Goal: Task Accomplishment & Management: Manage account settings

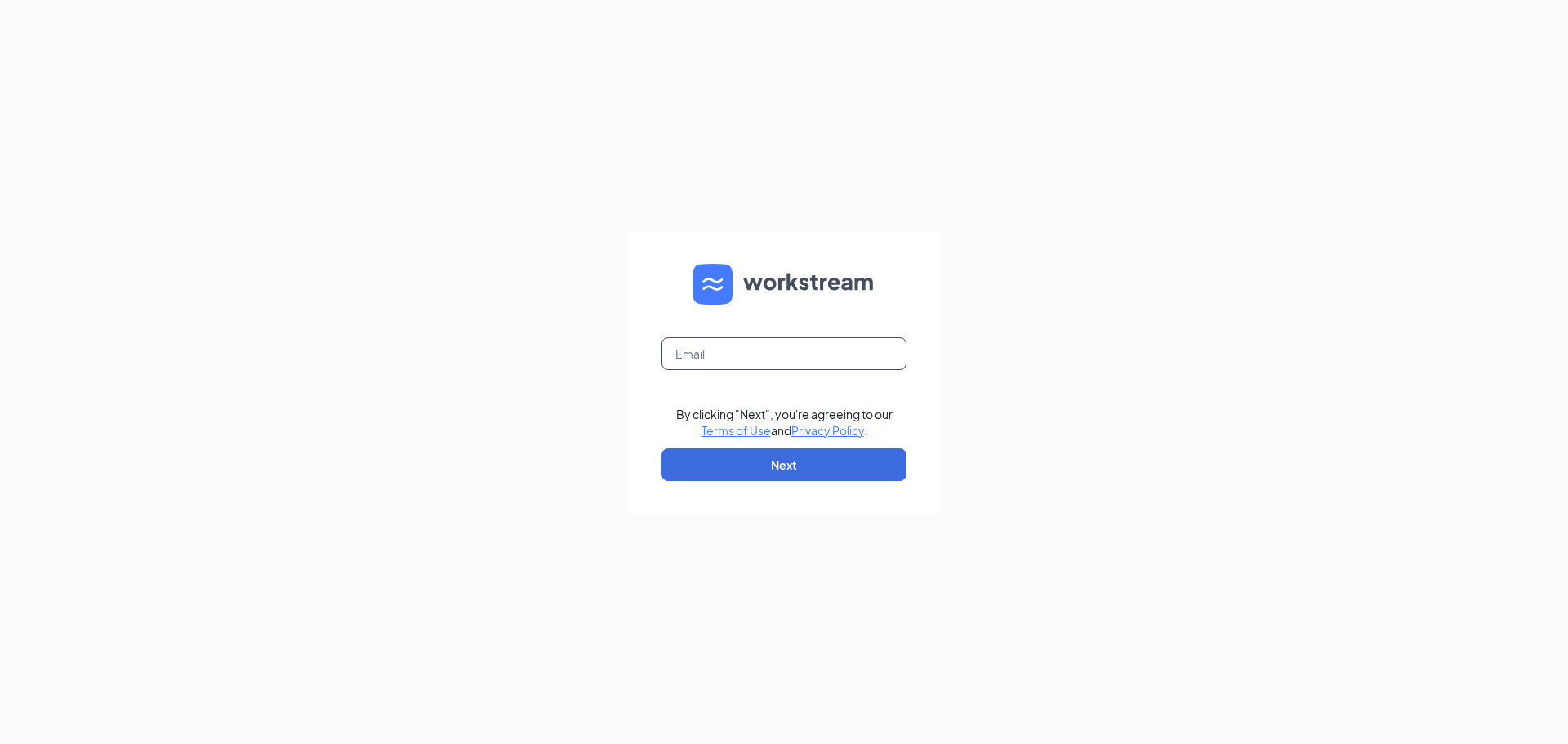
click at [768, 361] on input "text" at bounding box center [784, 353] width 245 height 32
type input "[EMAIL_ADDRESS][DOMAIN_NAME]"
click at [803, 464] on button "Next" at bounding box center [784, 464] width 245 height 32
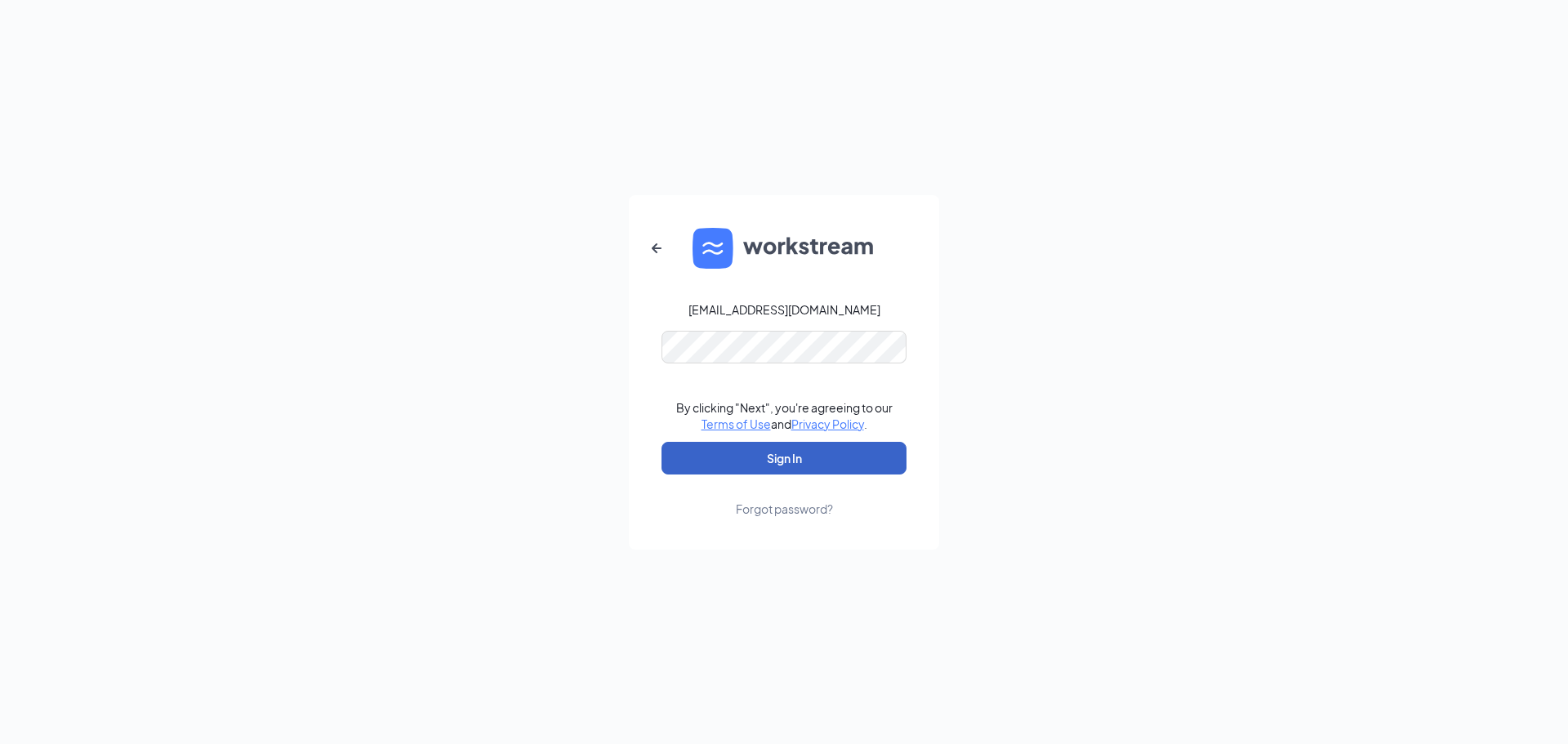
click at [804, 464] on button "Sign In" at bounding box center [784, 458] width 245 height 32
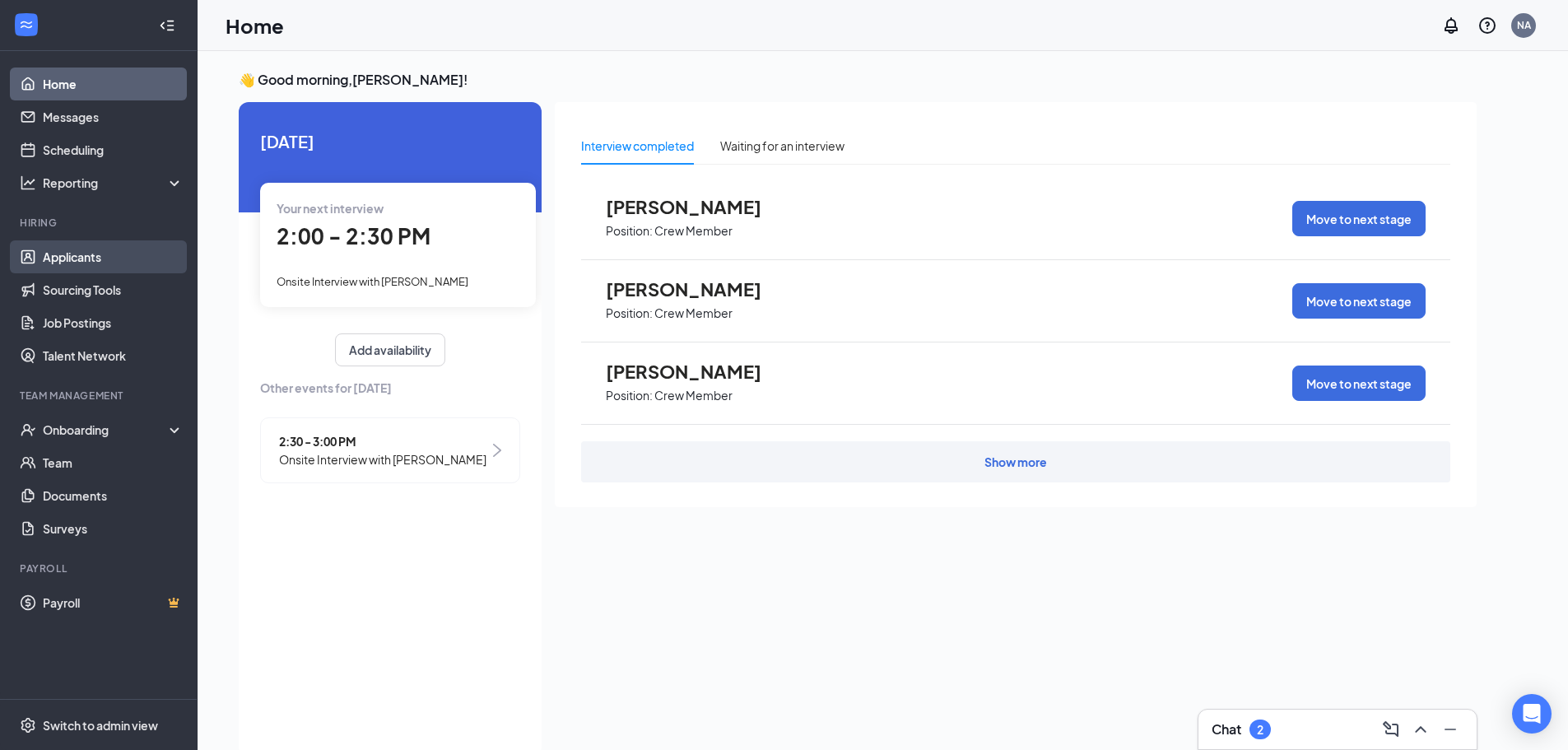
click at [43, 253] on link "Applicants" at bounding box center [114, 256] width 141 height 33
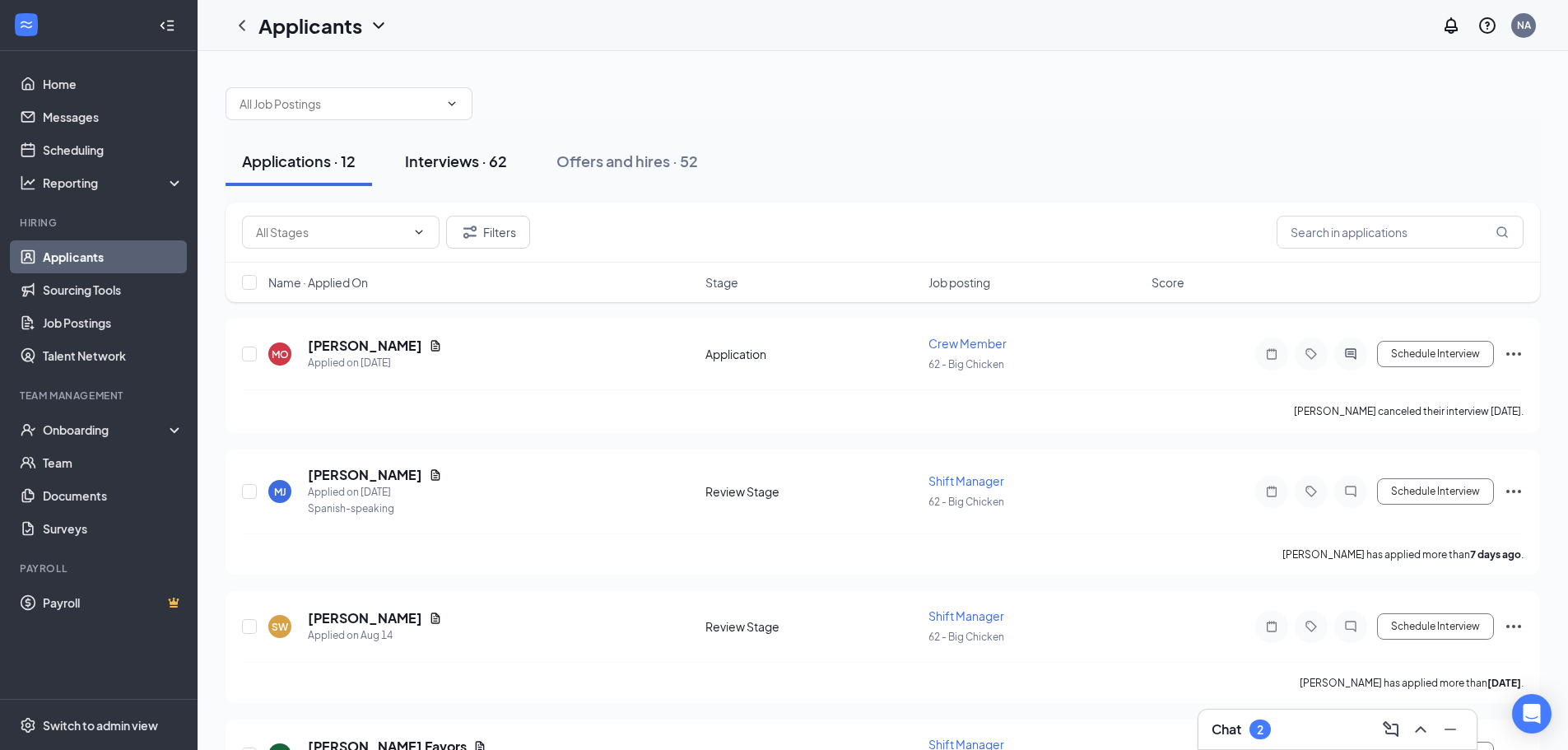
click at [460, 167] on div "Interviews · 62" at bounding box center [456, 161] width 102 height 21
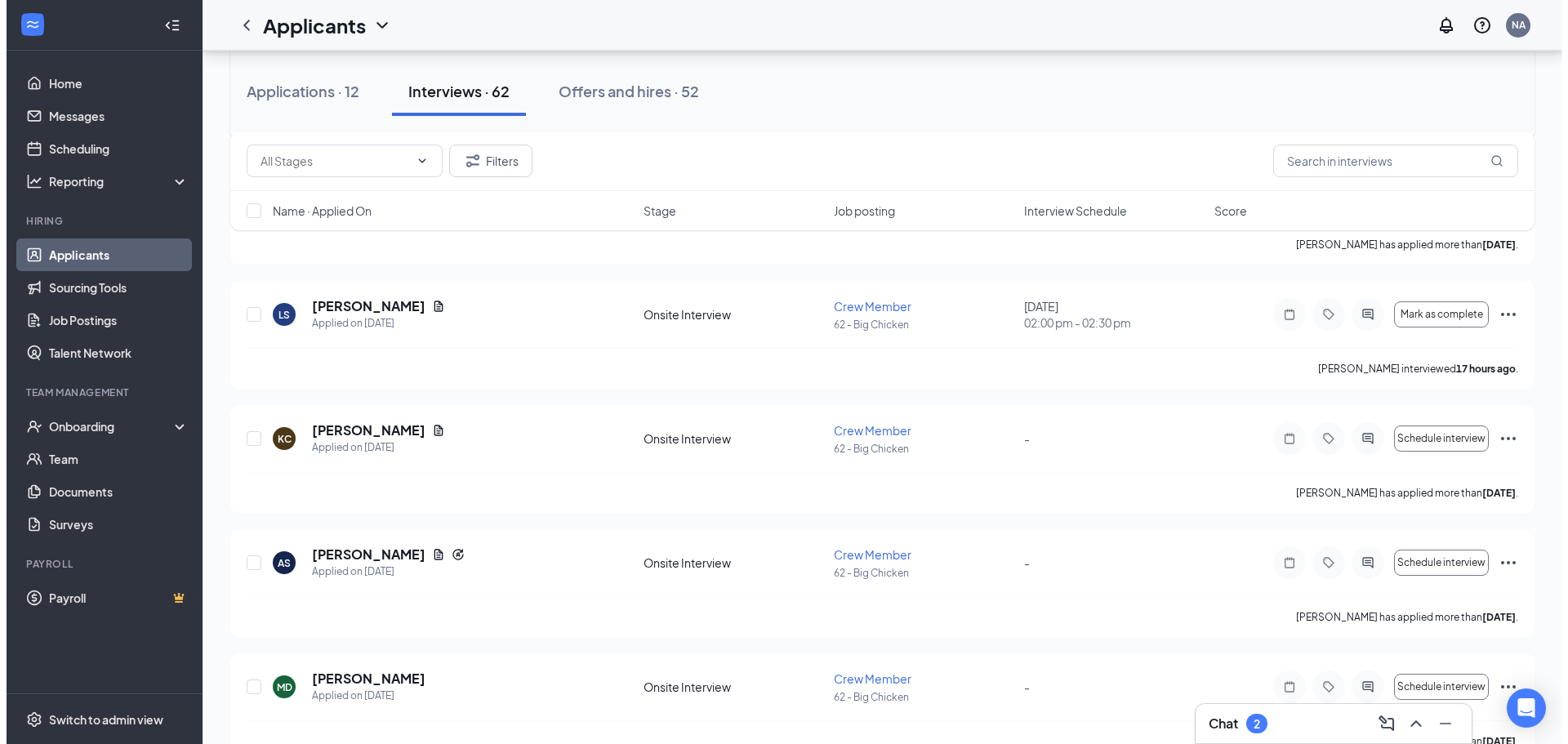
scroll to position [817, 0]
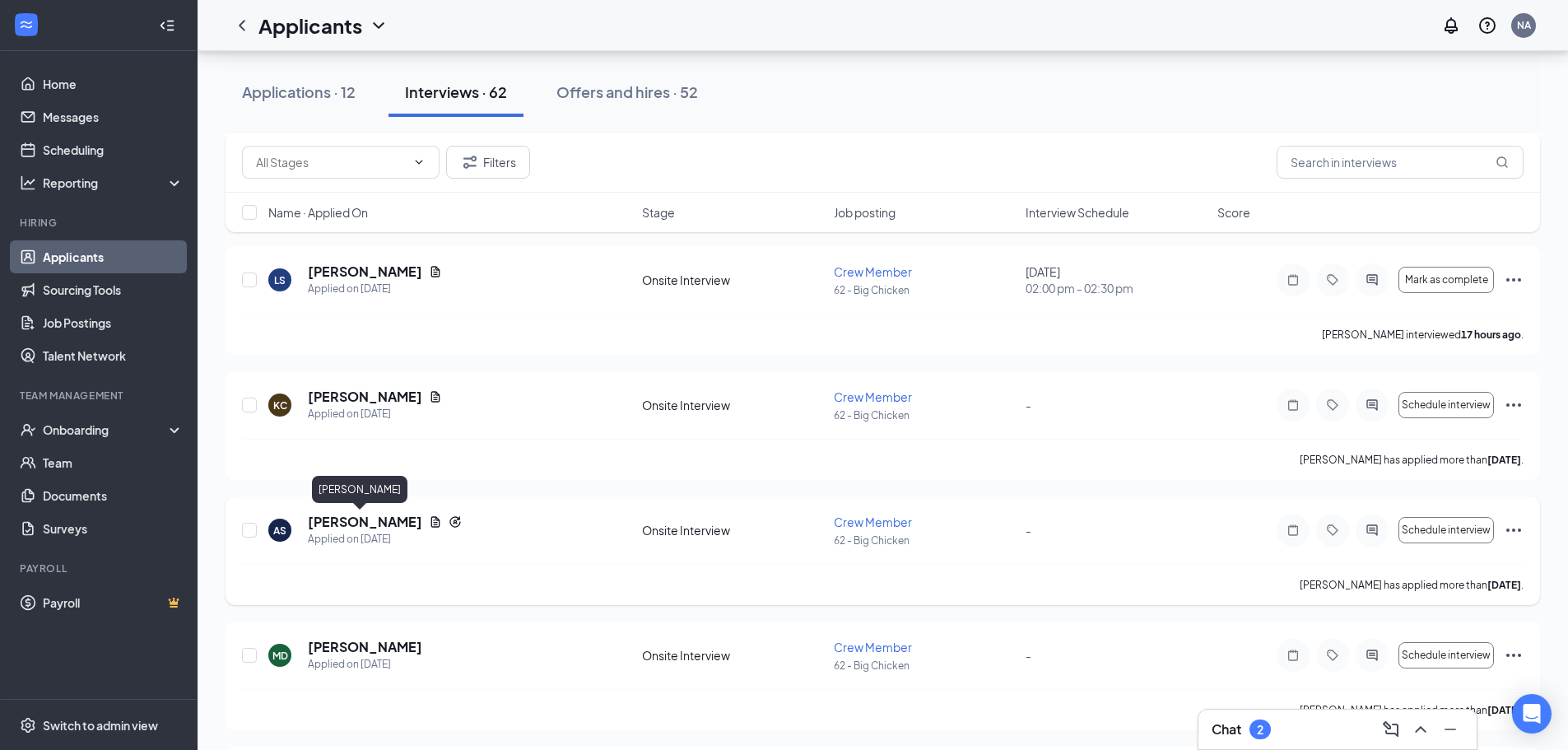
click at [347, 527] on h5 "[PERSON_NAME]" at bounding box center [365, 521] width 114 height 18
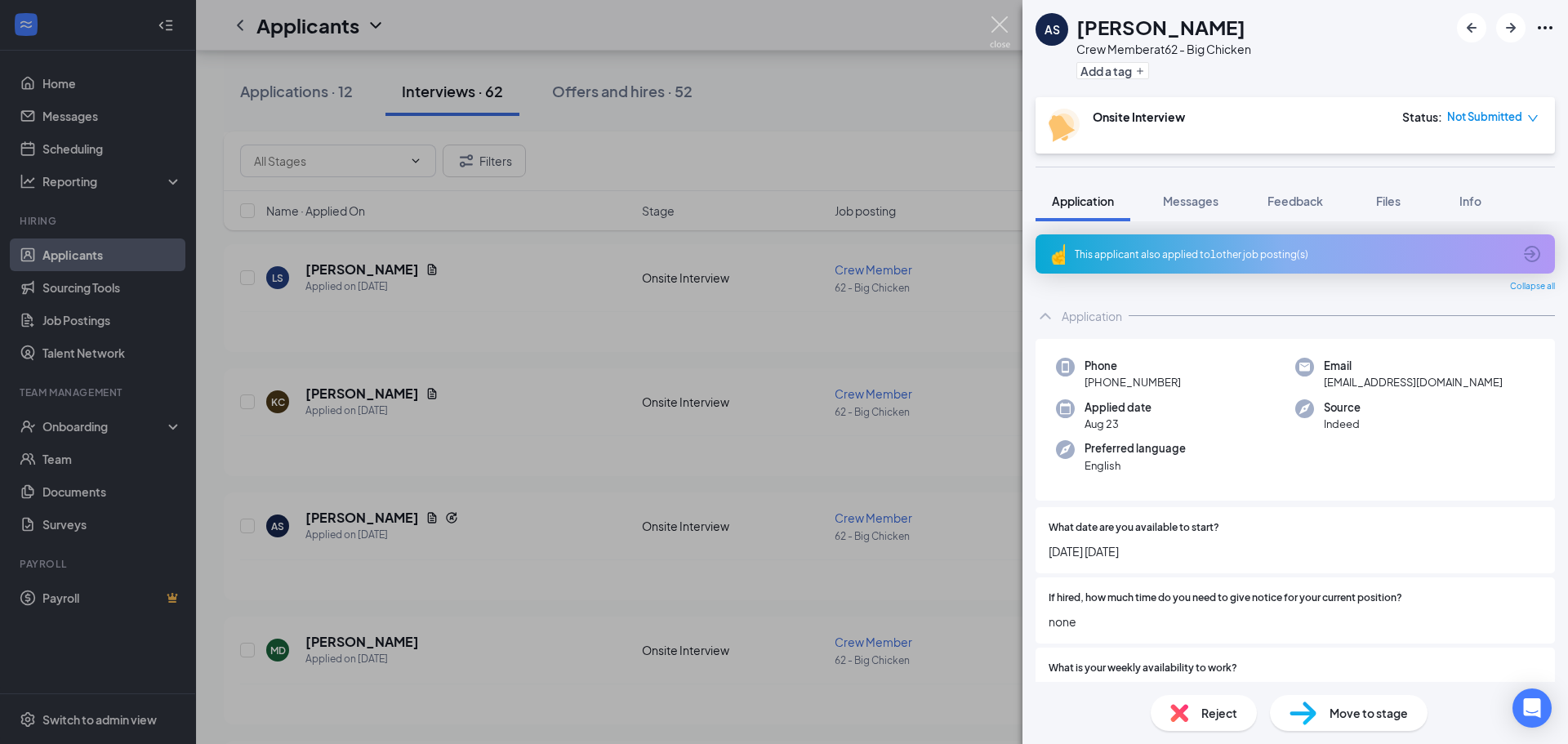
click at [994, 33] on img at bounding box center [1000, 32] width 20 height 32
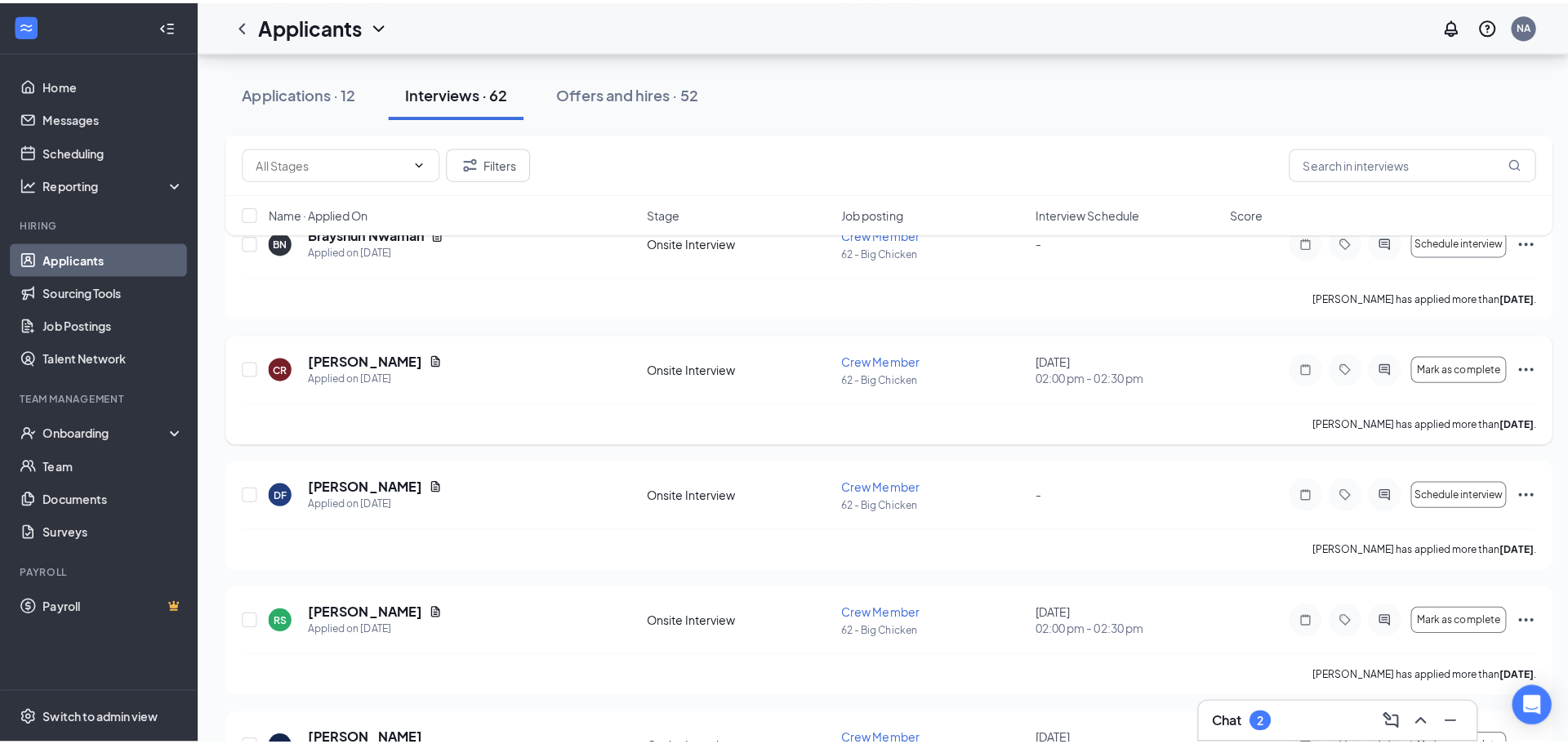
scroll to position [1388, 0]
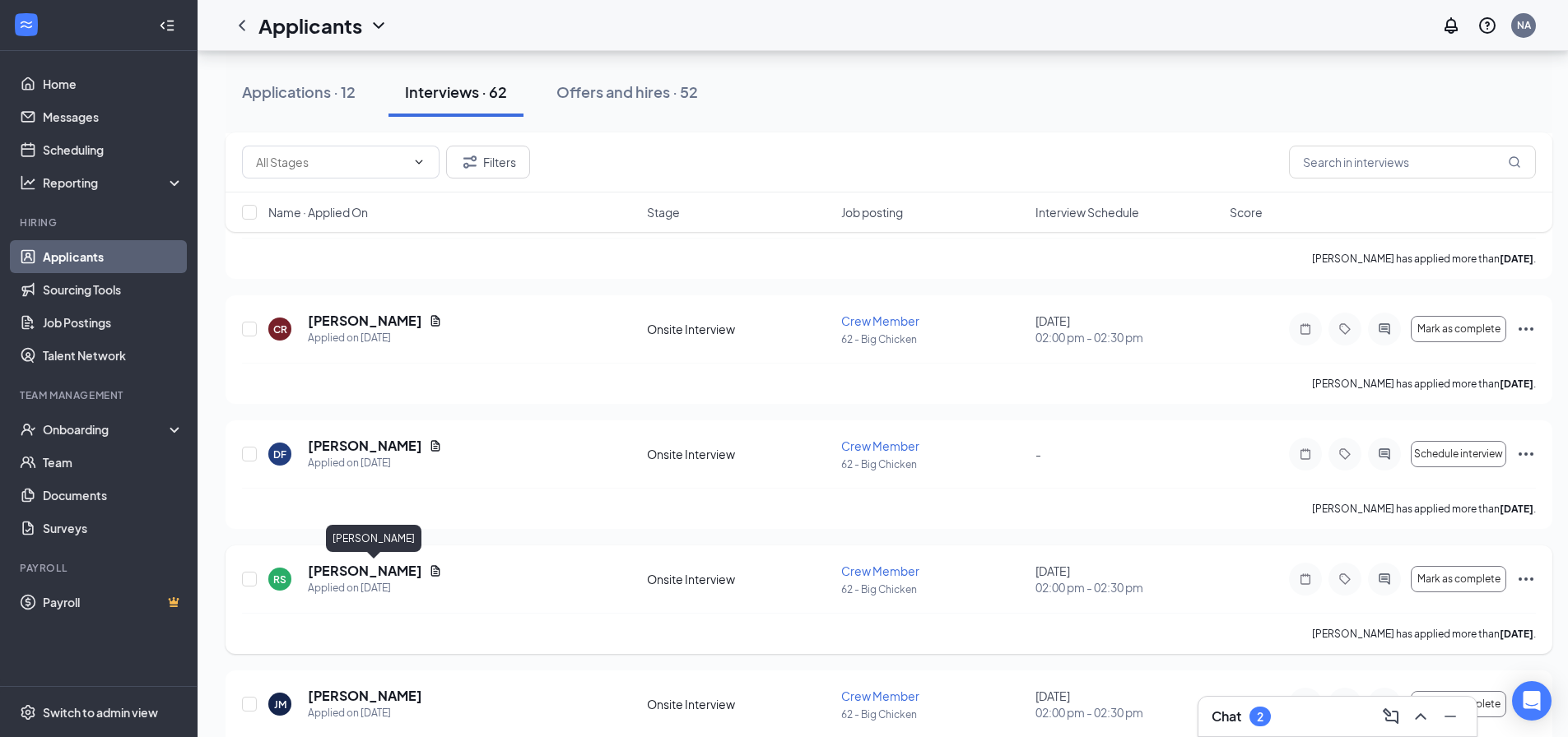
click at [422, 578] on h5 "[PERSON_NAME]" at bounding box center [365, 571] width 114 height 18
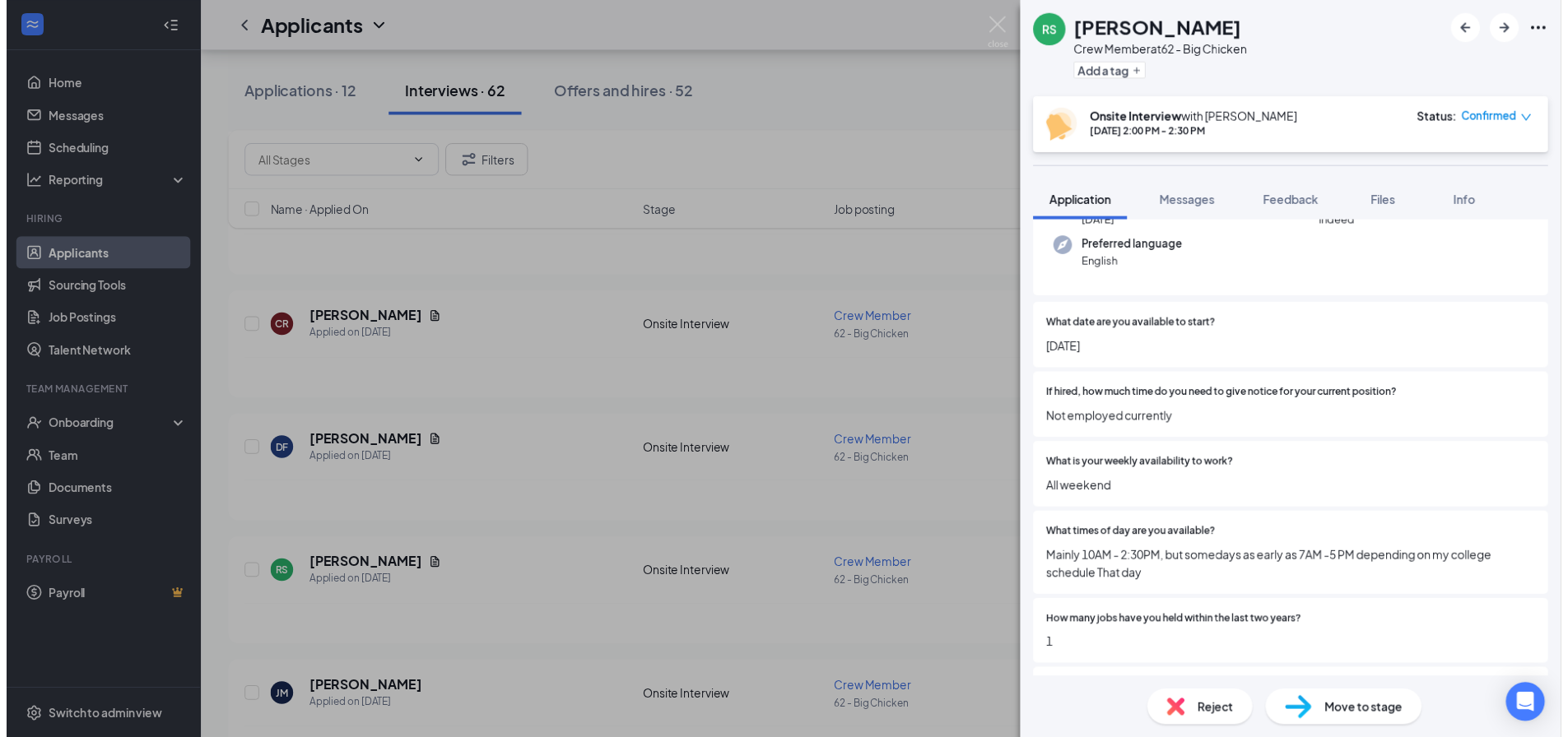
scroll to position [164, 0]
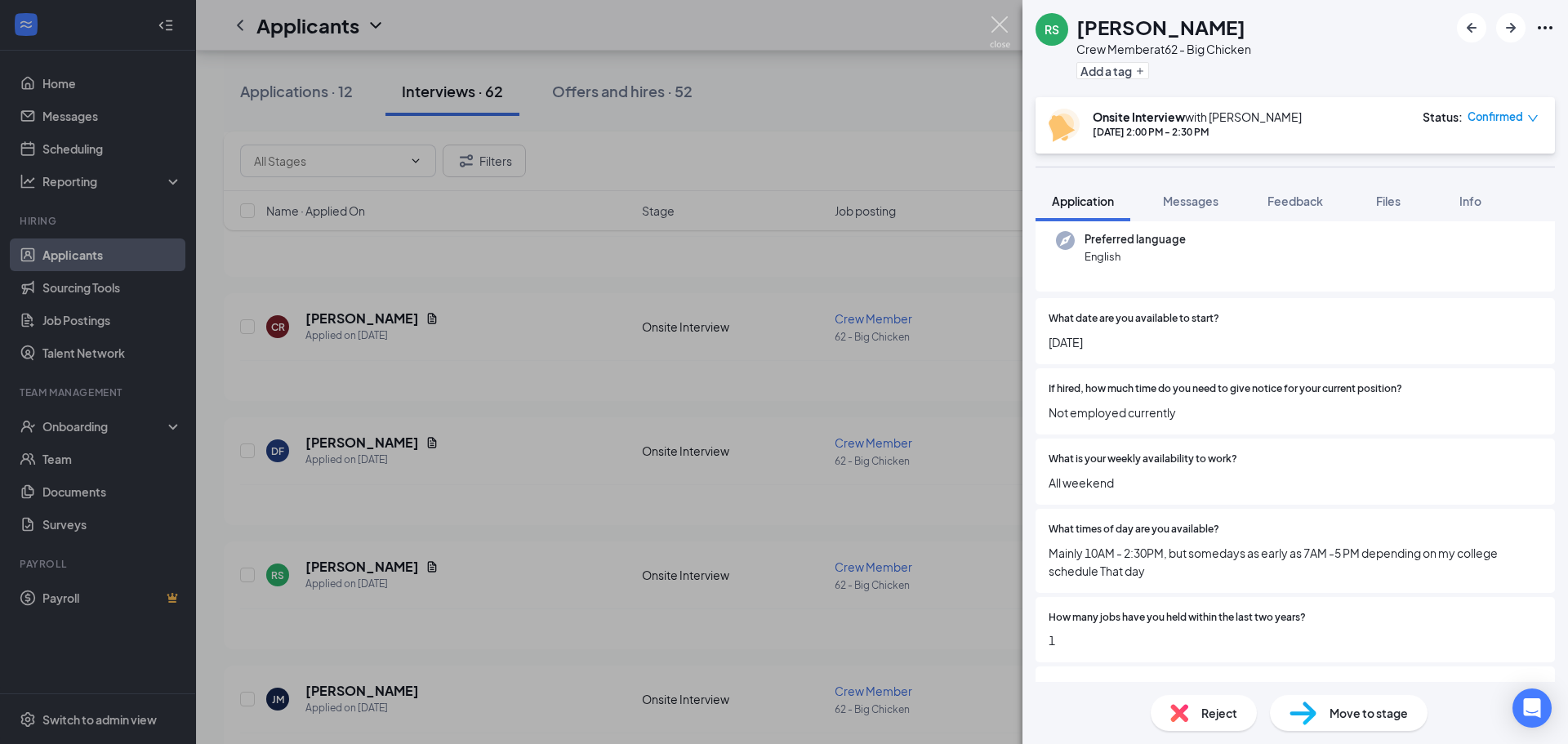
click at [999, 32] on img at bounding box center [1000, 32] width 20 height 32
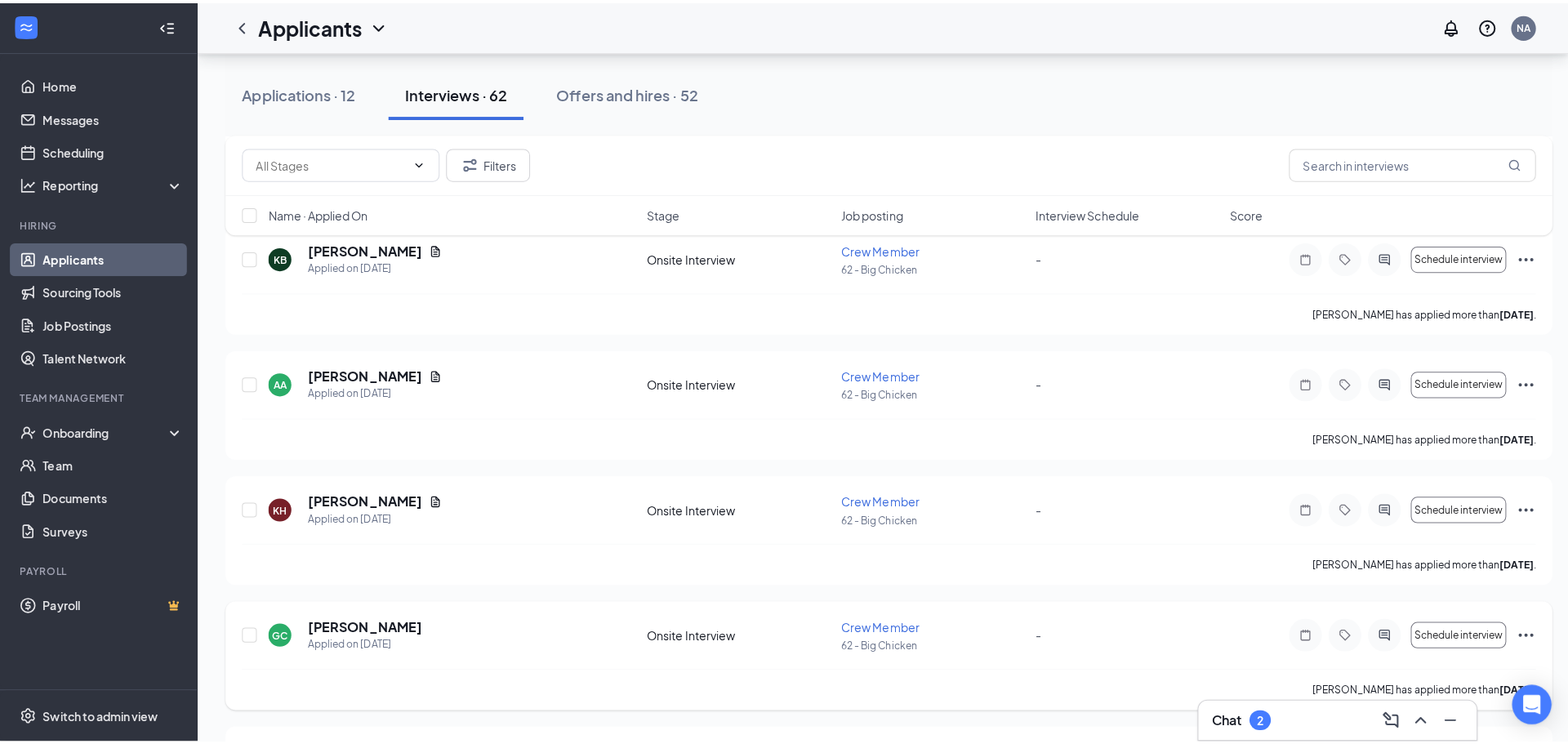
scroll to position [3184, 0]
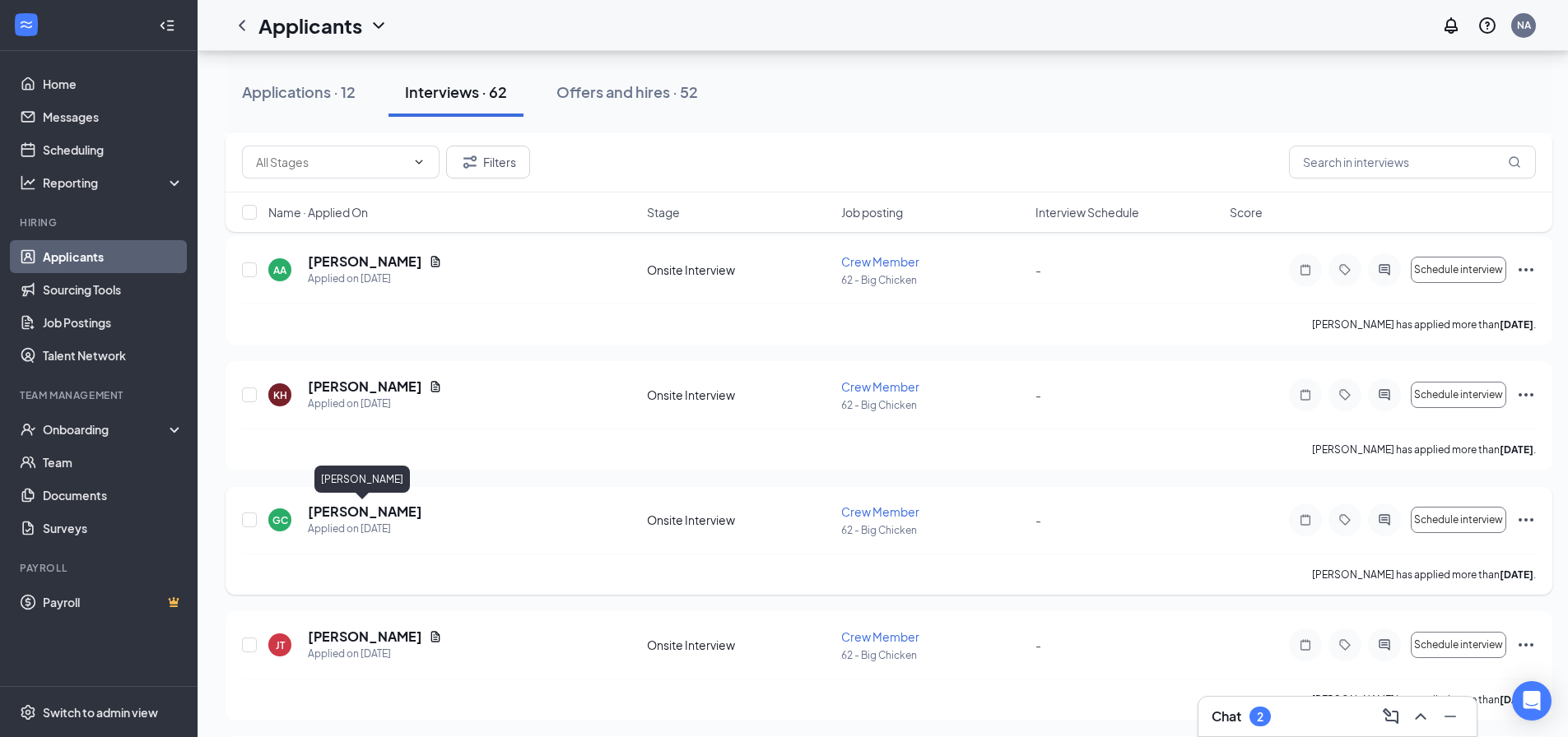
click at [350, 513] on h5 "[PERSON_NAME]" at bounding box center [365, 512] width 114 height 18
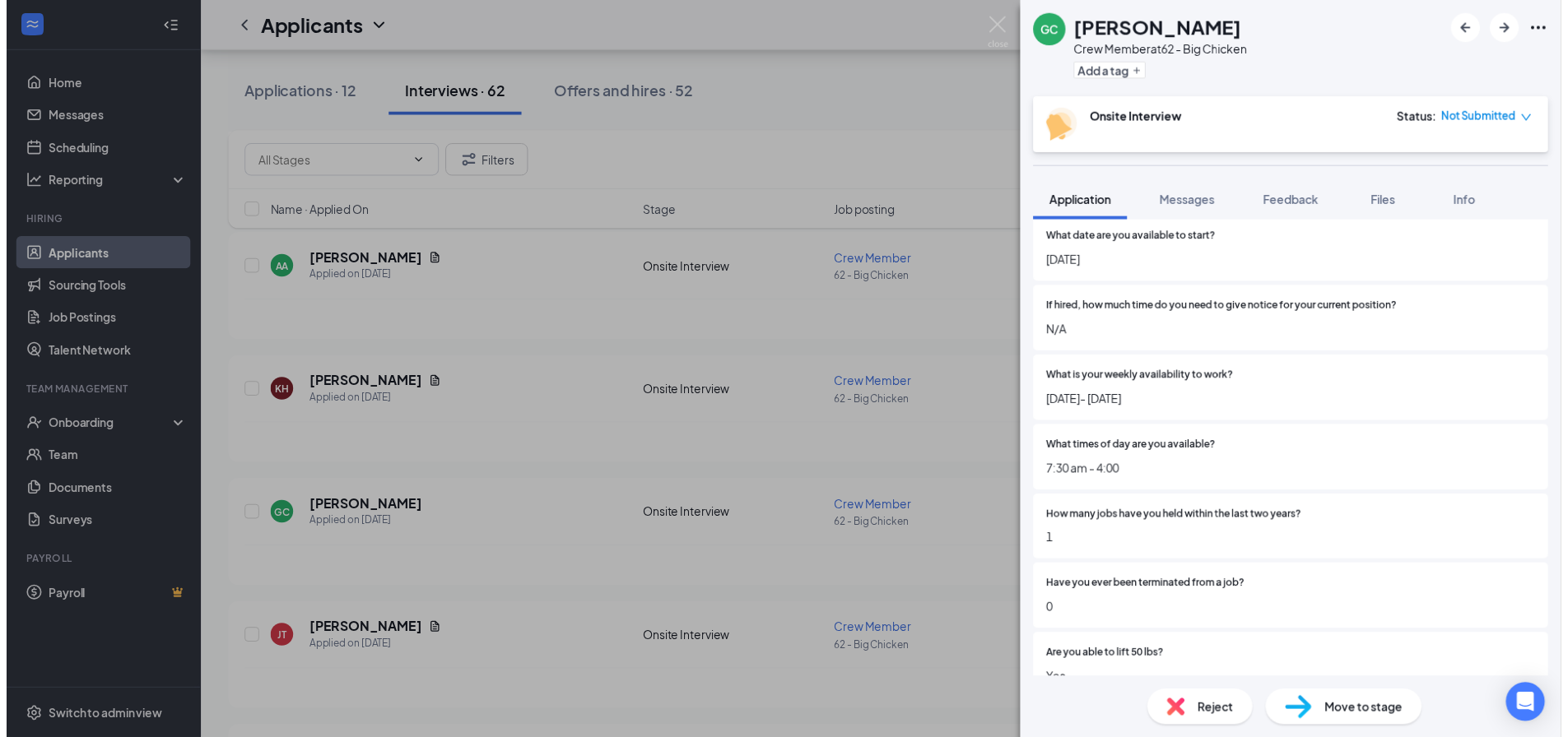
scroll to position [247, 0]
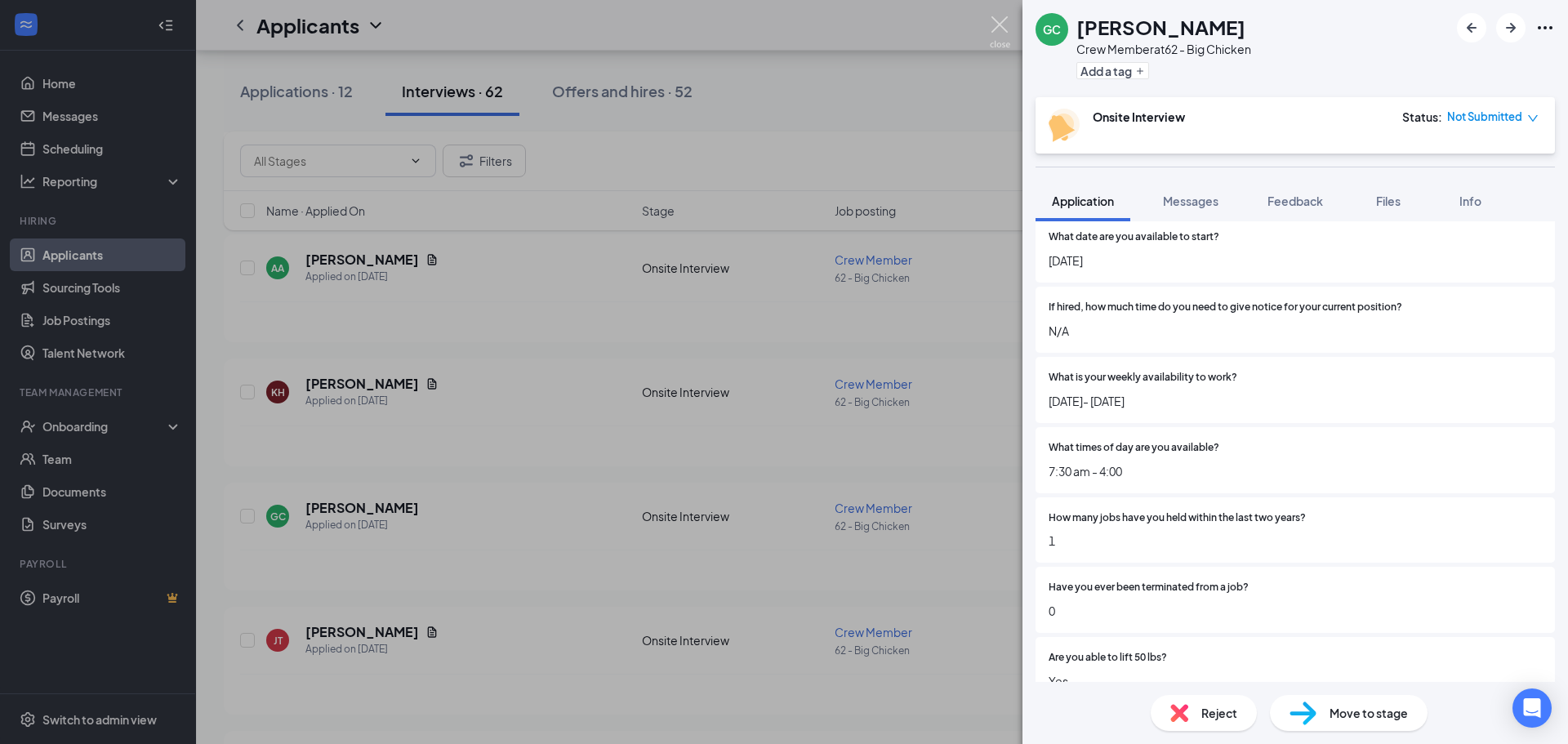
click at [1003, 33] on img at bounding box center [1000, 32] width 20 height 32
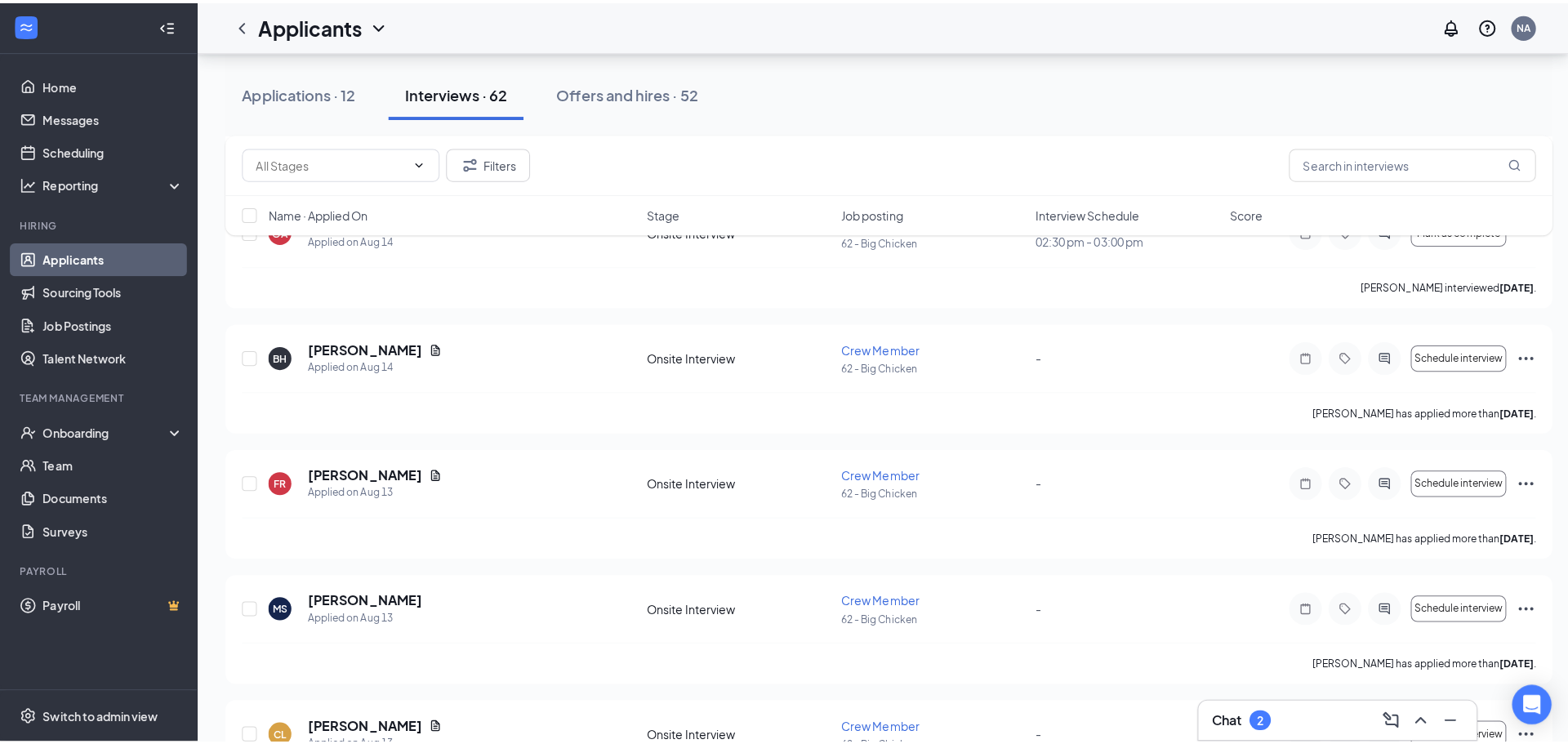
scroll to position [4246, 0]
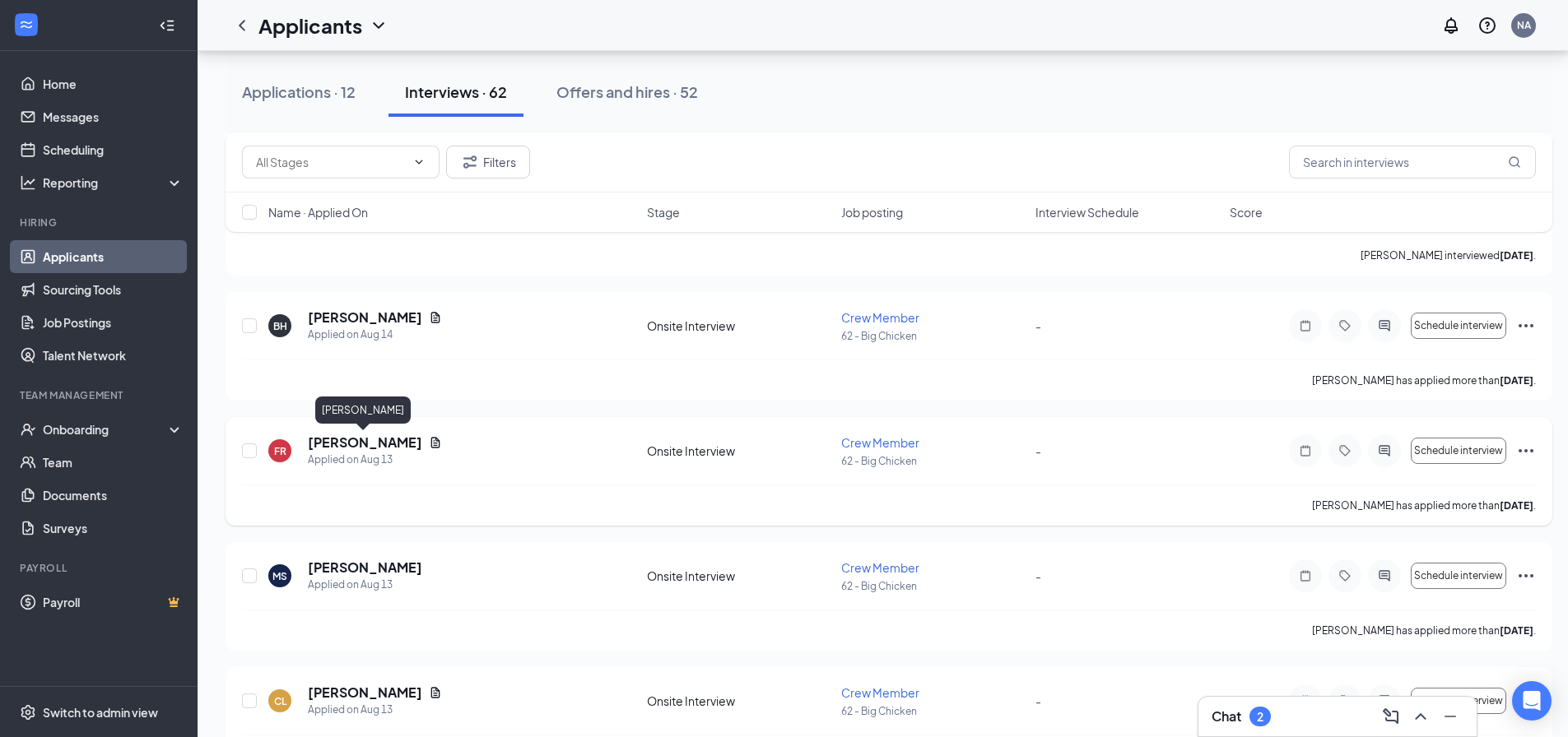
click at [349, 443] on h5 "[PERSON_NAME]" at bounding box center [365, 442] width 114 height 18
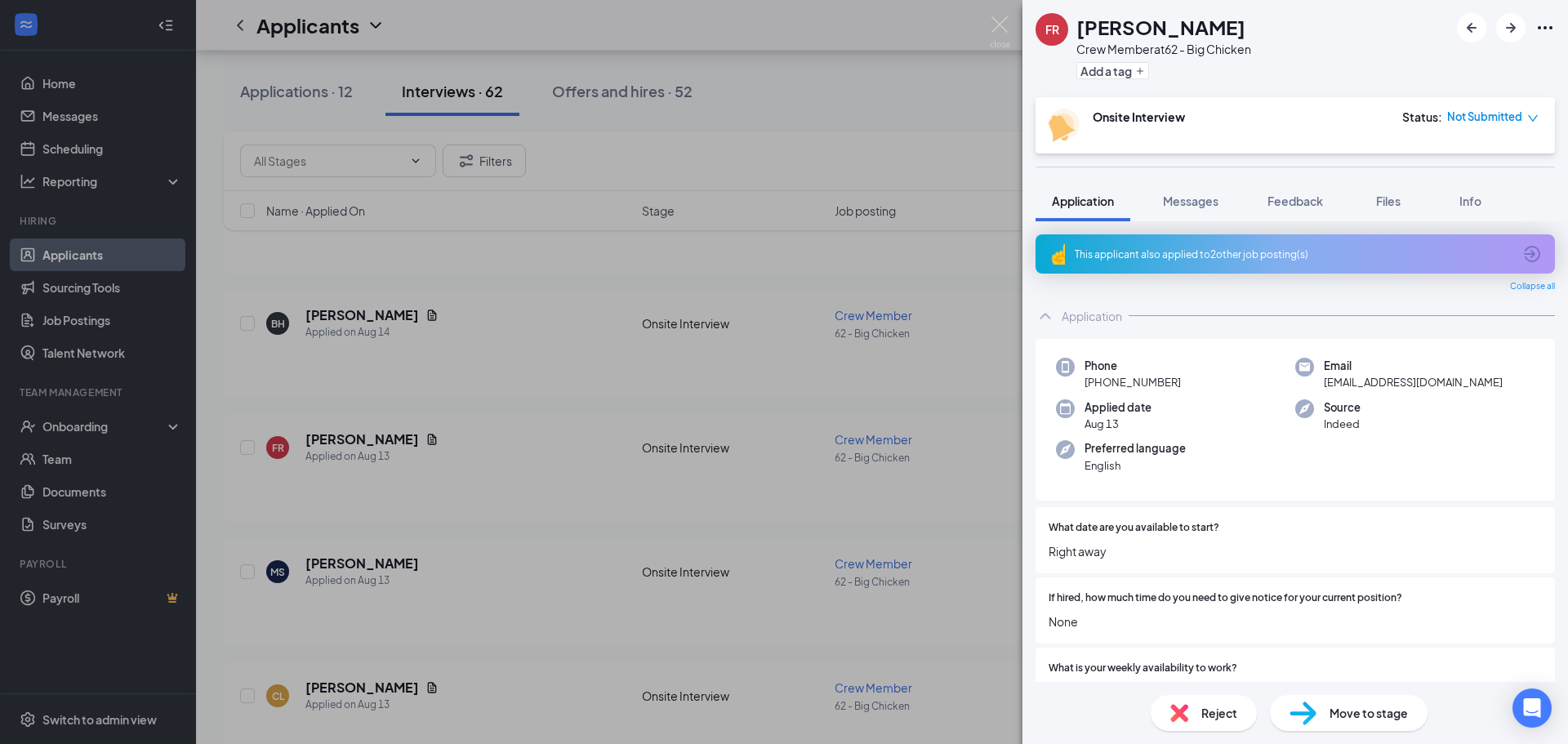
click at [575, 485] on div "FR [PERSON_NAME] Crew Member at 62 - Big Chicken Add a tag Onsite Interview Sta…" at bounding box center [784, 372] width 1568 height 744
